Goal: Transaction & Acquisition: Purchase product/service

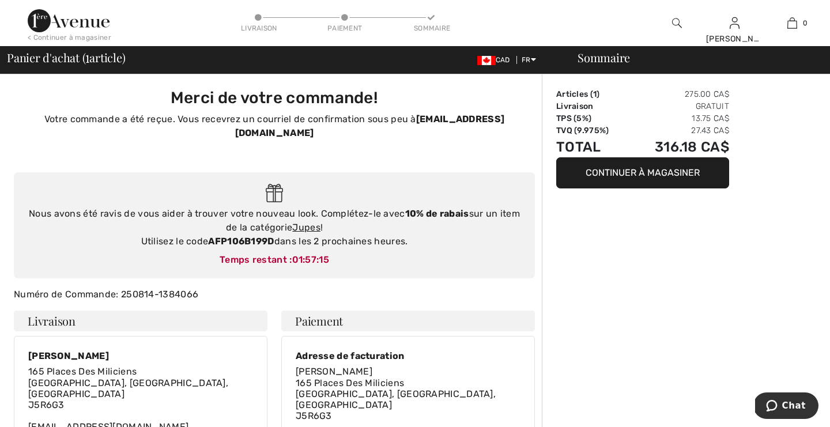
click at [675, 22] on img at bounding box center [677, 23] width 10 height 14
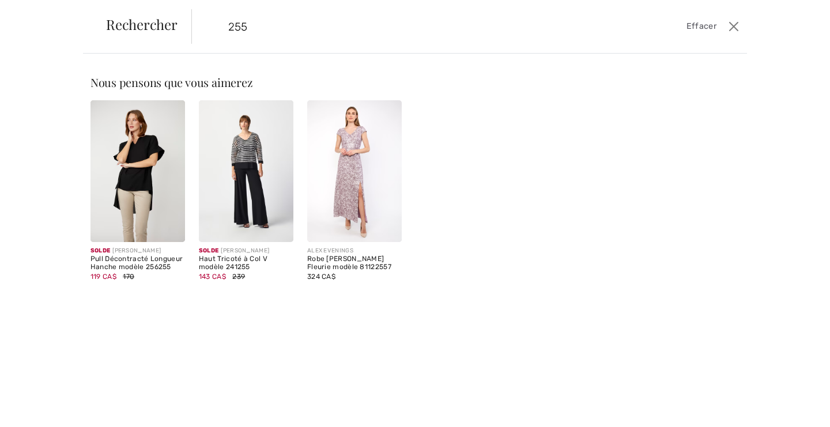
click at [250, 28] on input "255" at bounding box center [410, 26] width 380 height 35
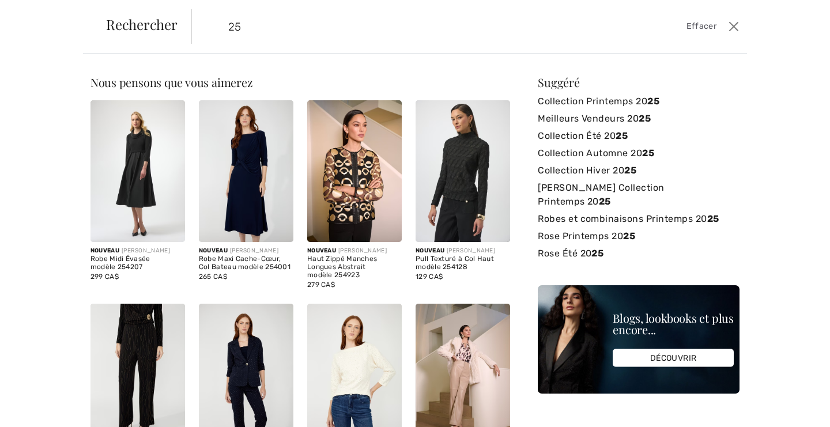
type input "25"
click at [0, 0] on link "[PERSON_NAME] – canada magasinez les vêtements [PERSON_NAME] en lign" at bounding box center [0, 0] width 0 height 0
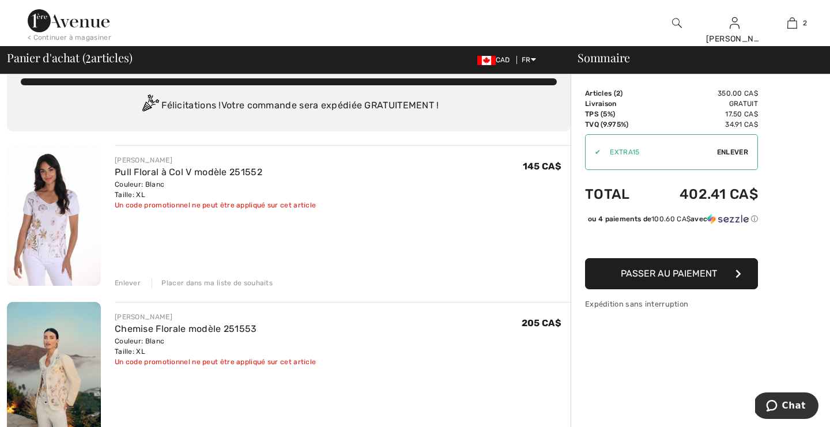
scroll to position [24, 0]
click at [48, 391] on img at bounding box center [54, 372] width 94 height 141
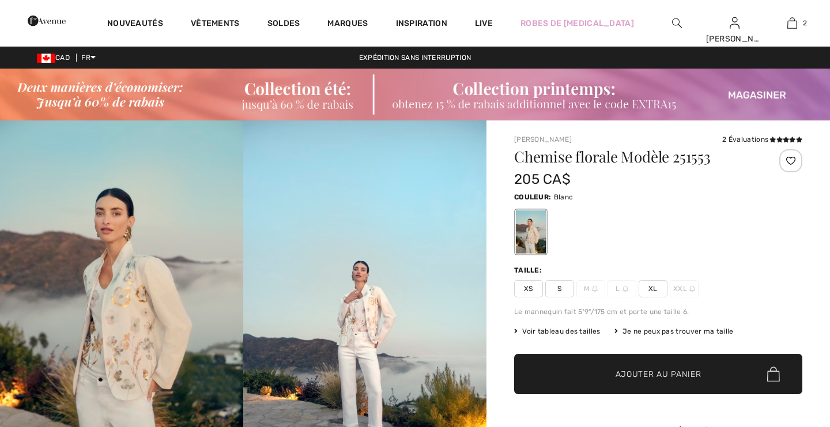
checkbox input "true"
click at [166, 289] on img at bounding box center [121, 303] width 243 height 365
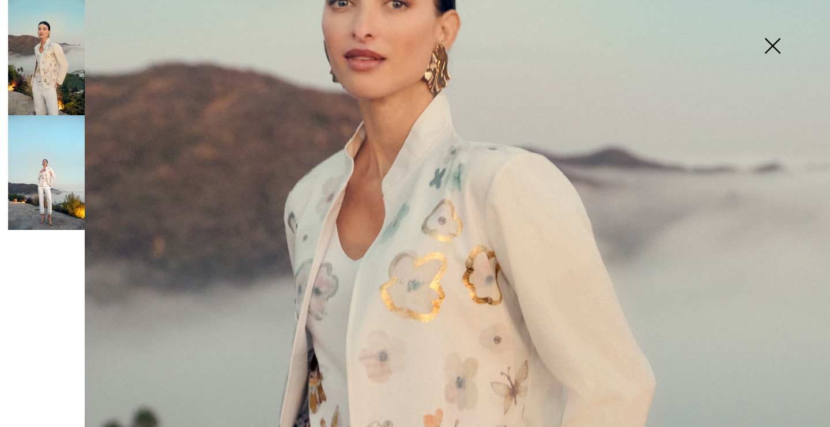
scroll to position [315, 0]
click at [47, 194] on img at bounding box center [46, 172] width 77 height 115
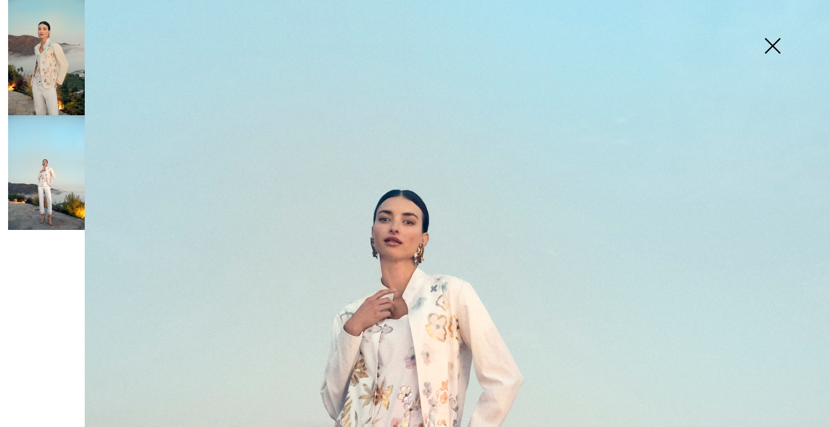
scroll to position [277, 0]
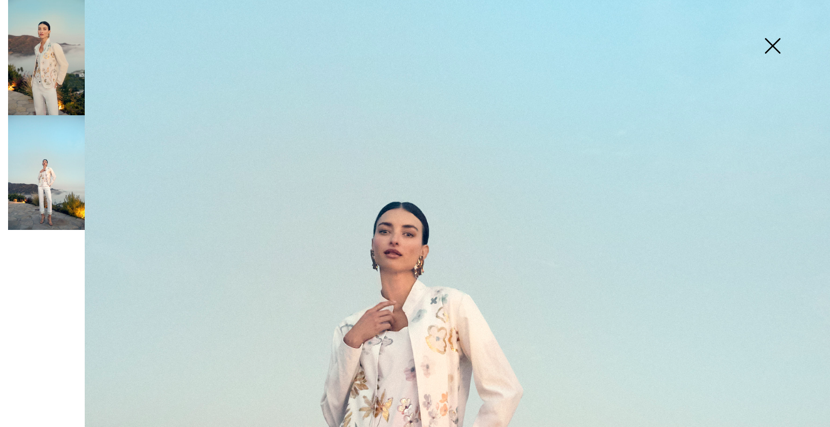
click at [48, 77] on img at bounding box center [46, 57] width 77 height 115
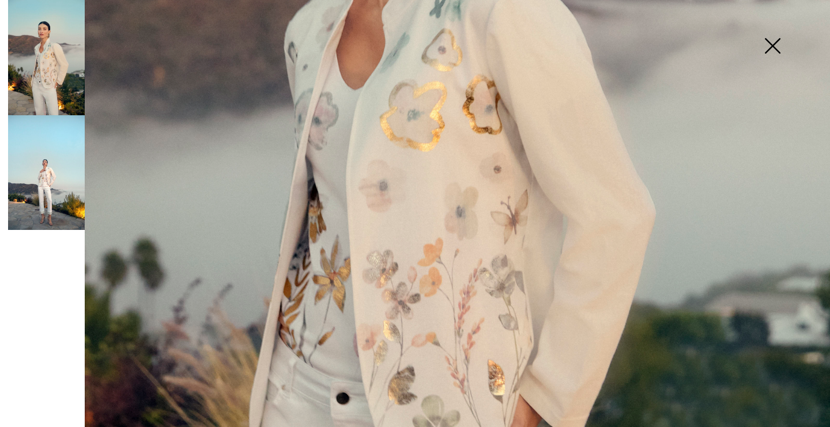
scroll to position [486, 0]
click at [59, 160] on img at bounding box center [46, 172] width 77 height 115
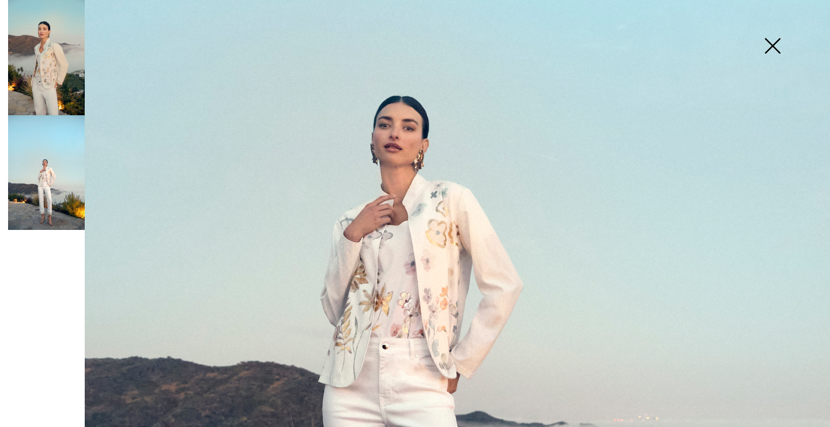
scroll to position [384, 0]
click at [78, 179] on img at bounding box center [46, 172] width 77 height 115
click at [58, 76] on img at bounding box center [46, 57] width 77 height 115
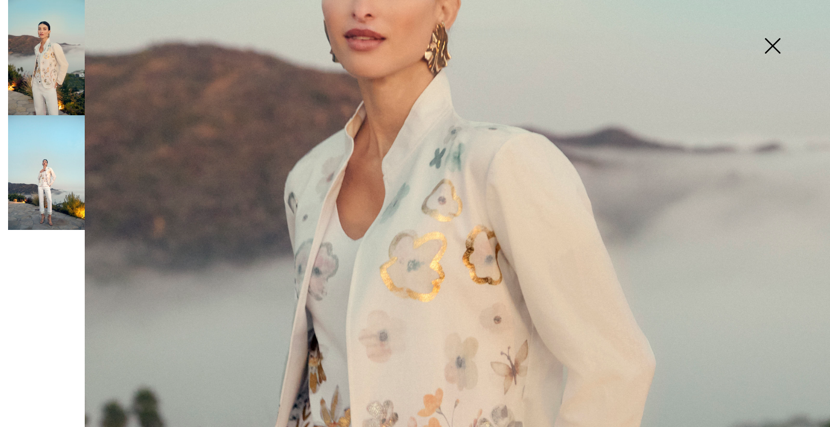
scroll to position [335, 0]
click at [63, 206] on img at bounding box center [46, 172] width 77 height 115
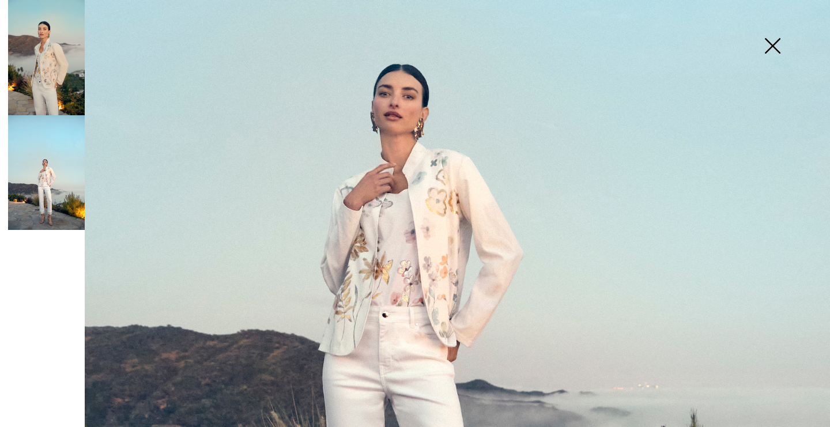
scroll to position [394, 0]
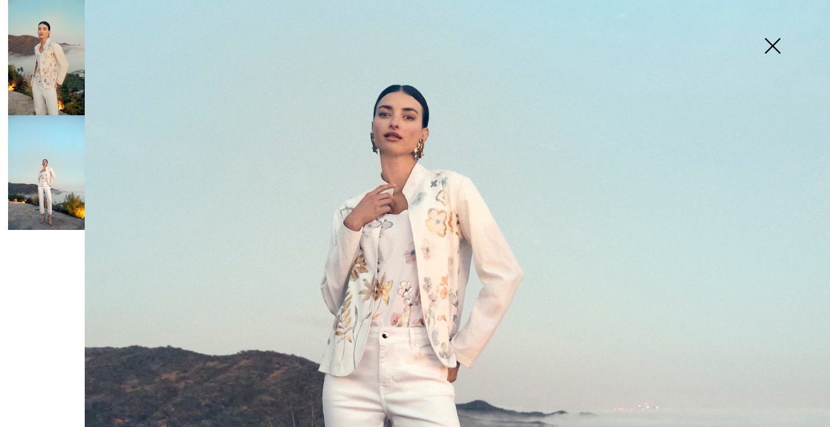
click at [408, 298] on img at bounding box center [415, 229] width 830 height 1246
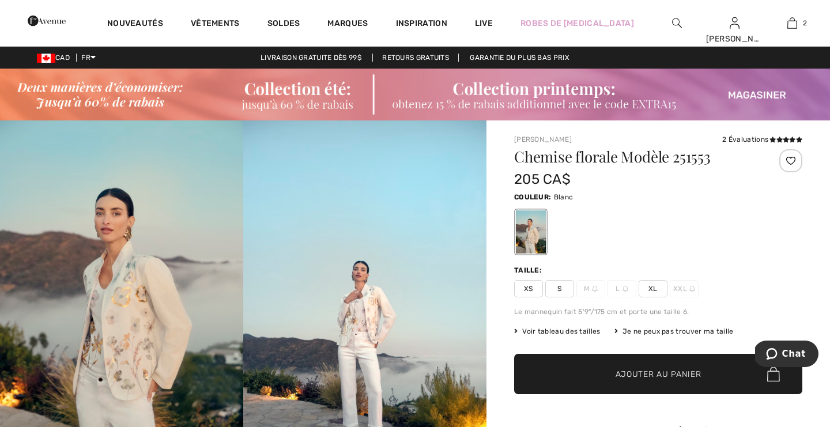
click at [129, 320] on img at bounding box center [121, 303] width 243 height 365
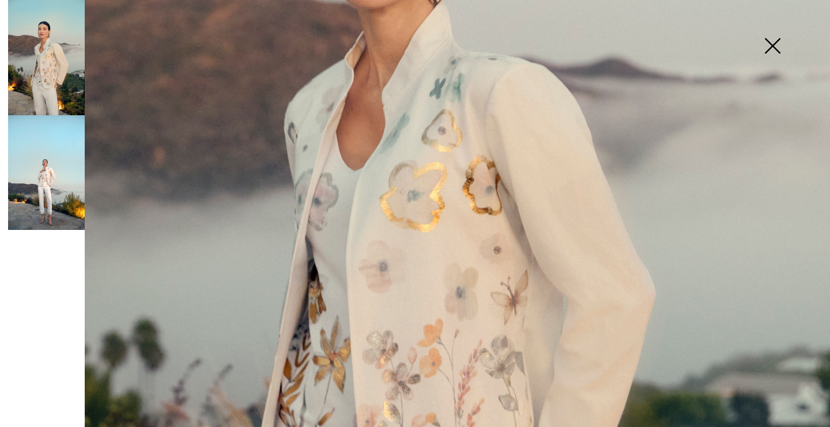
scroll to position [403, 0]
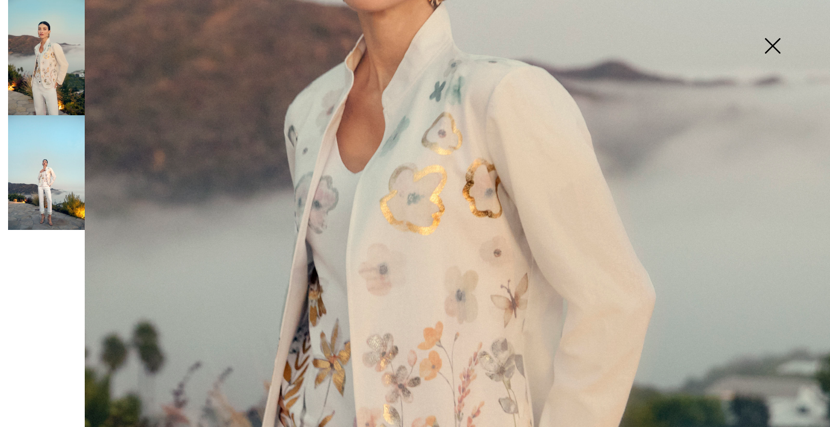
click at [48, 170] on img at bounding box center [46, 172] width 77 height 115
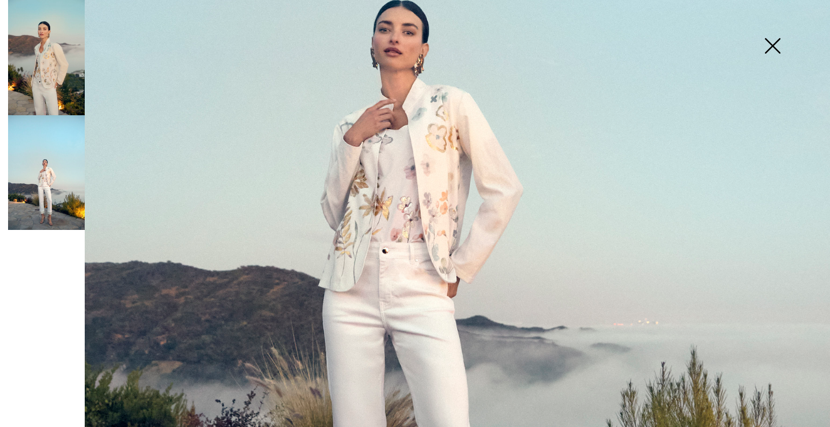
scroll to position [493, 0]
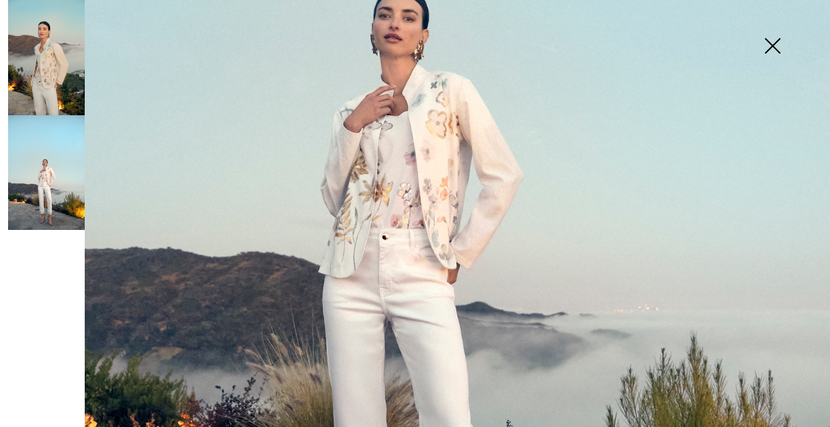
click at [381, 249] on img at bounding box center [415, 130] width 830 height 1246
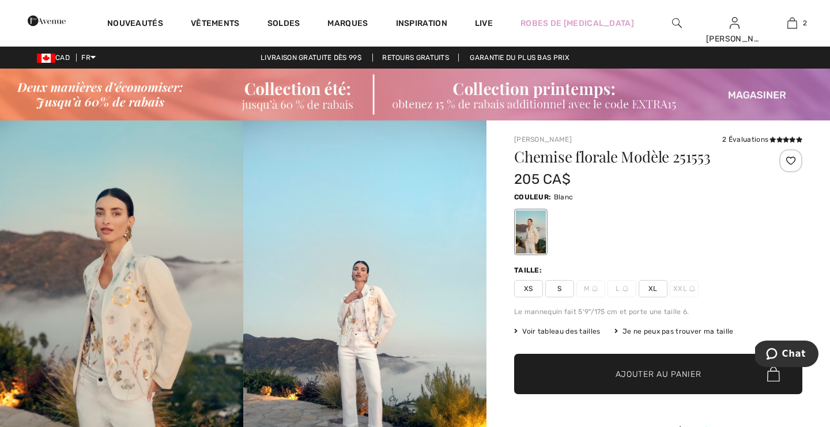
click at [153, 325] on img at bounding box center [121, 303] width 243 height 365
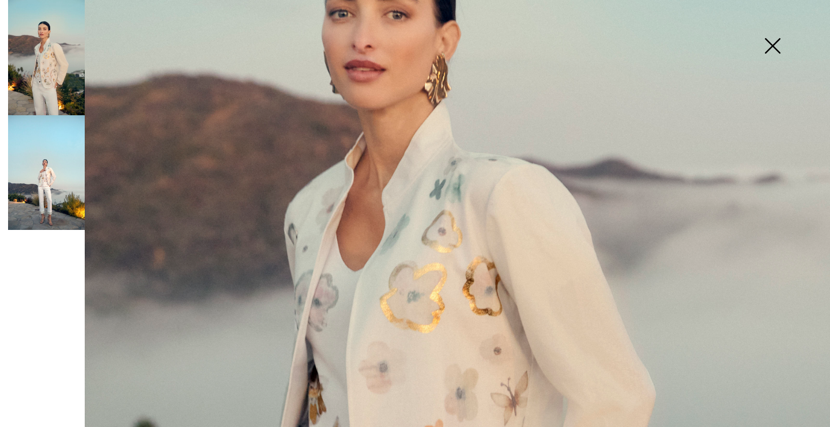
scroll to position [303, 0]
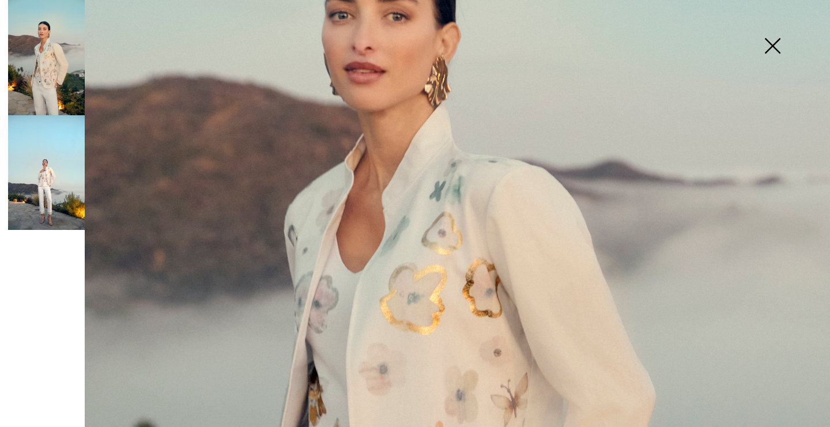
click at [776, 48] on img at bounding box center [773, 46] width 58 height 59
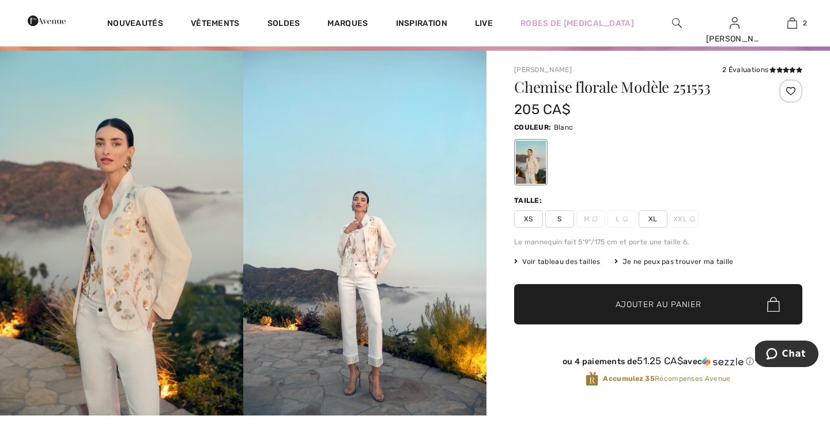
scroll to position [0, 0]
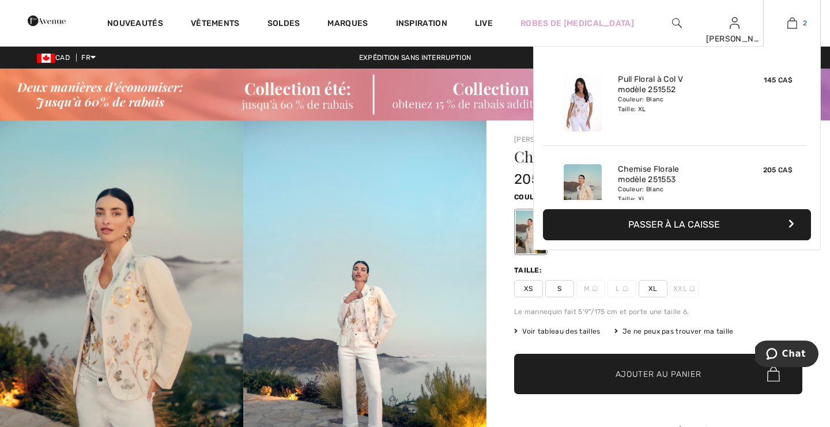
click at [791, 27] on img at bounding box center [793, 23] width 10 height 14
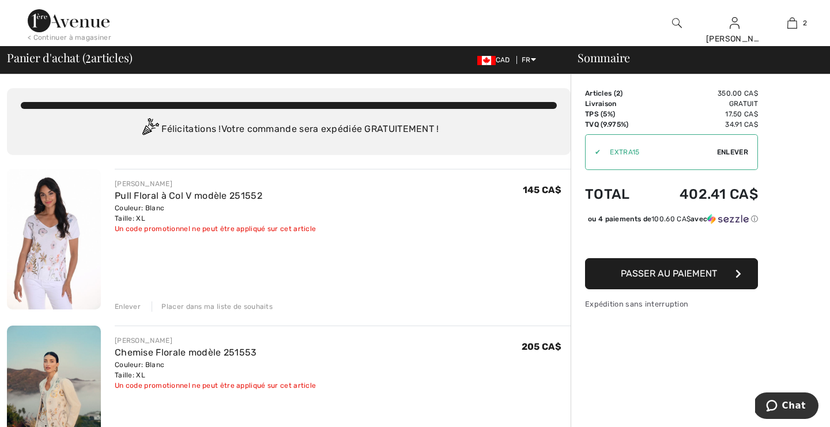
click at [687, 279] on span "Passer au paiement" at bounding box center [669, 273] width 96 height 11
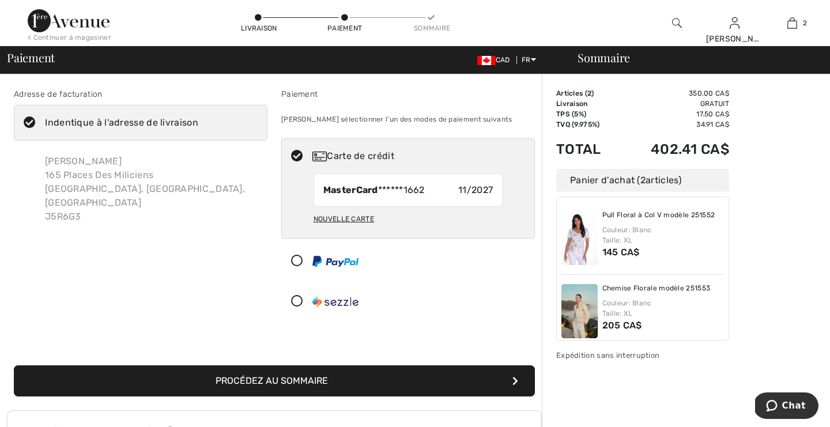
scroll to position [9, 0]
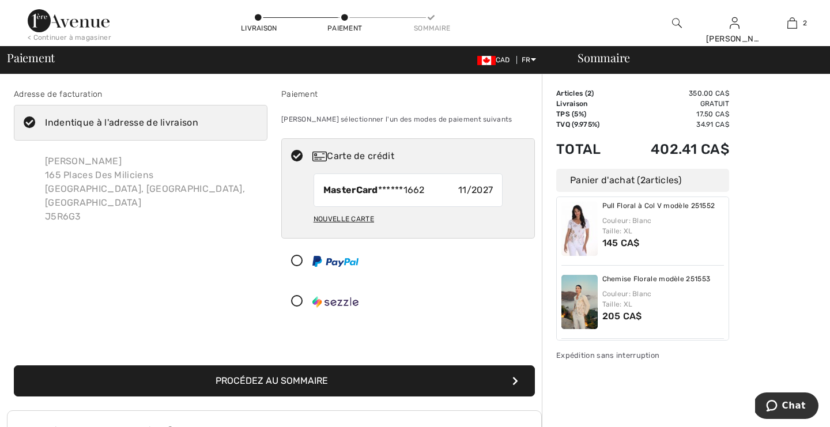
click at [484, 378] on button "Procédez au sommaire" at bounding box center [274, 381] width 521 height 31
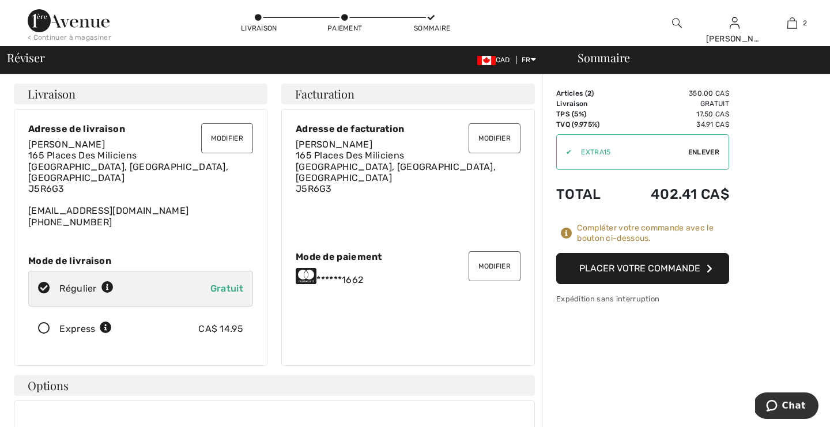
scroll to position [3, 0]
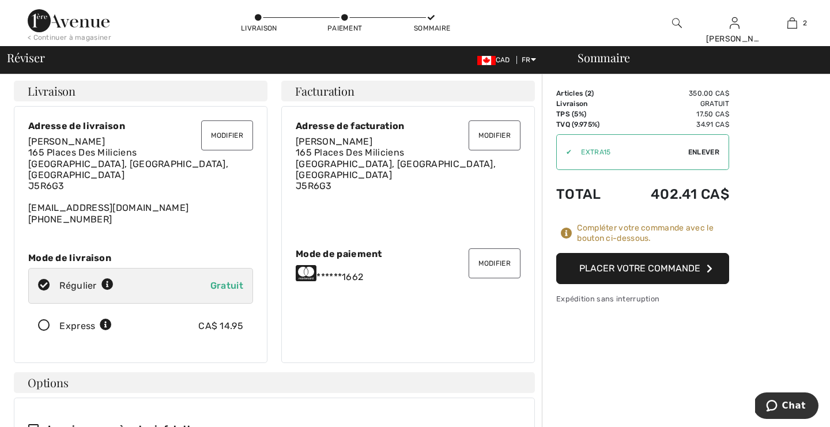
click at [623, 265] on button "Placer votre commande" at bounding box center [642, 268] width 173 height 31
